Goal: Task Accomplishment & Management: Use online tool/utility

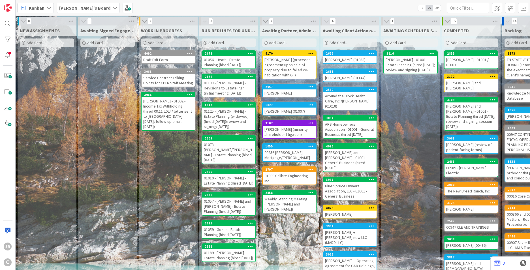
scroll to position [0, 17]
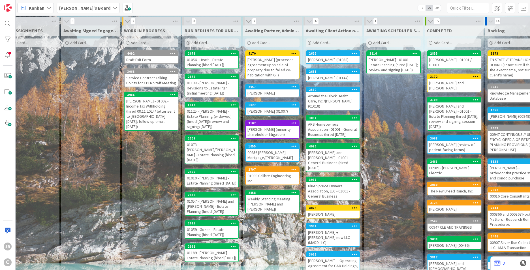
click at [322, 75] on div "[PERSON_NAME] (01147)" at bounding box center [332, 77] width 53 height 7
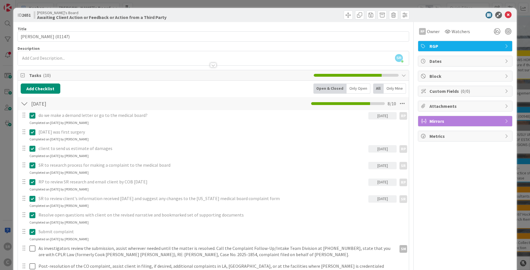
click at [435, 119] on span "Mirrors" at bounding box center [466, 121] width 72 height 7
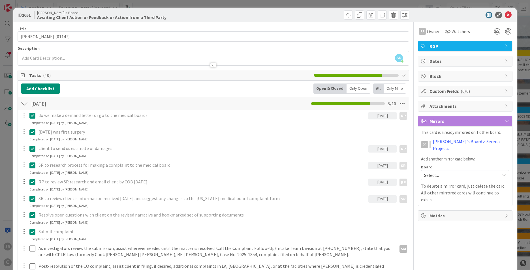
click at [433, 171] on span "Select..." at bounding box center [460, 175] width 72 height 8
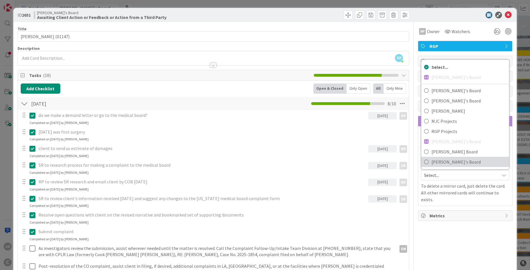
click at [432, 158] on span "[PERSON_NAME]'s Board" at bounding box center [468, 162] width 75 height 8
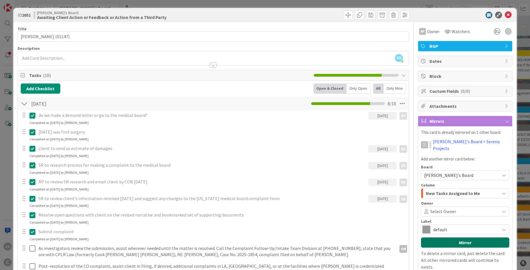
click at [443, 238] on button "Mirror" at bounding box center [465, 243] width 88 height 10
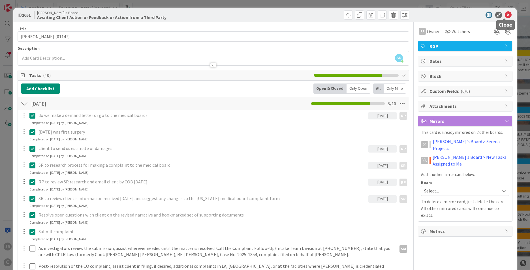
click at [505, 14] on icon at bounding box center [508, 15] width 7 height 7
